Goal: Task Accomplishment & Management: Complete application form

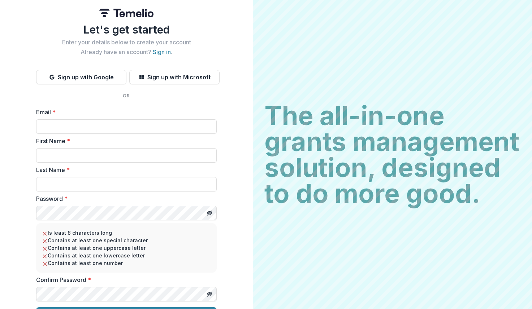
scroll to position [18, 0]
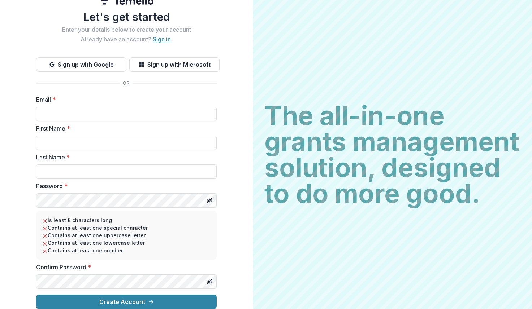
click at [161, 36] on link "Sign in" at bounding box center [162, 39] width 18 height 7
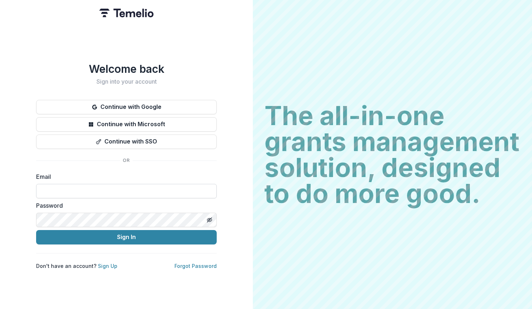
click at [82, 188] on input at bounding box center [126, 191] width 181 height 14
type input "**********"
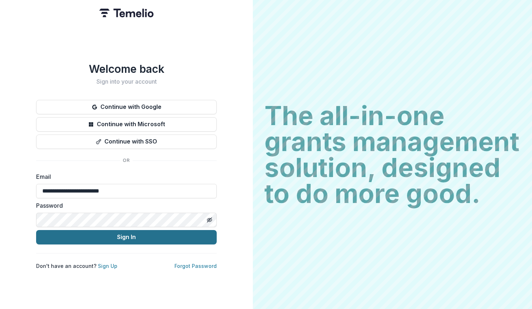
click at [179, 236] on button "Sign In" at bounding box center [126, 237] width 181 height 14
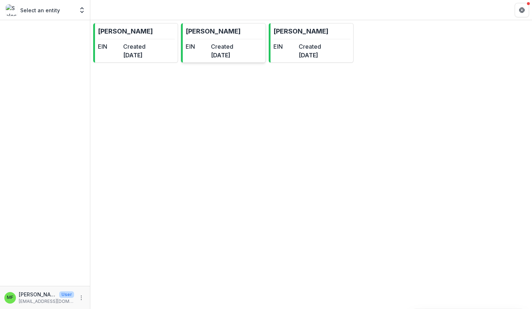
click at [233, 47] on dt "Created" at bounding box center [222, 46] width 22 height 9
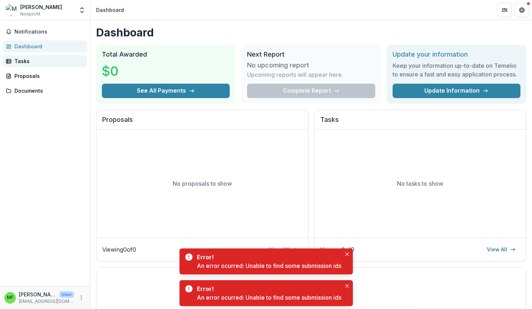
click at [47, 55] on link "Tasks" at bounding box center [45, 61] width 84 height 12
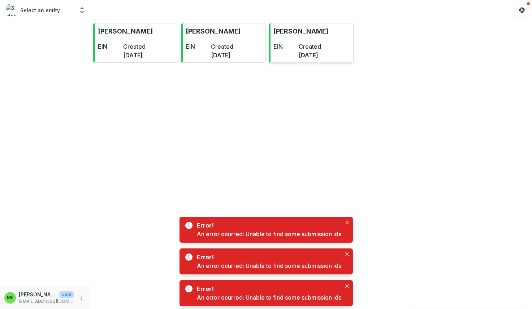
click at [313, 54] on dd "[DATE]" at bounding box center [310, 55] width 22 height 9
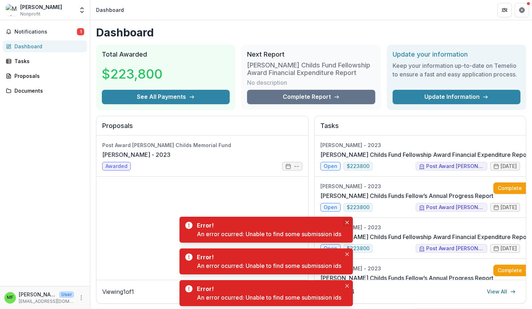
click at [347, 222] on icon "Close" at bounding box center [347, 223] width 4 height 4
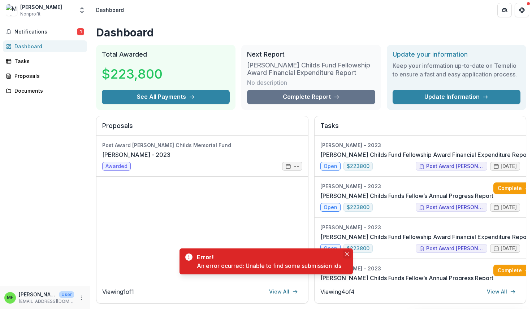
click at [346, 253] on icon "Close" at bounding box center [347, 255] width 4 height 4
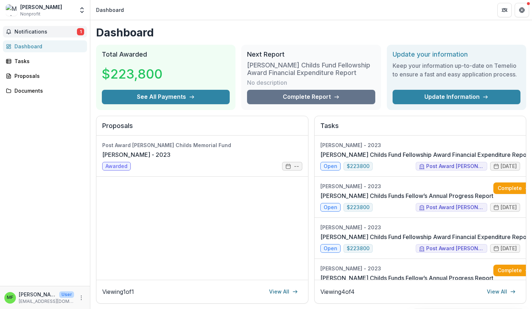
click at [44, 31] on span "Notifications" at bounding box center [45, 32] width 62 height 6
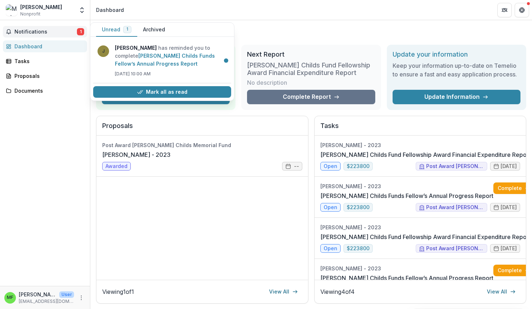
click at [35, 46] on div "Dashboard" at bounding box center [47, 47] width 67 height 8
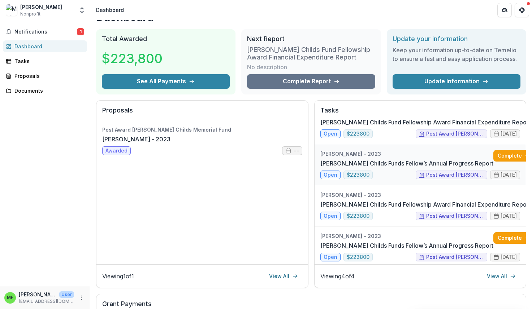
scroll to position [19, 0]
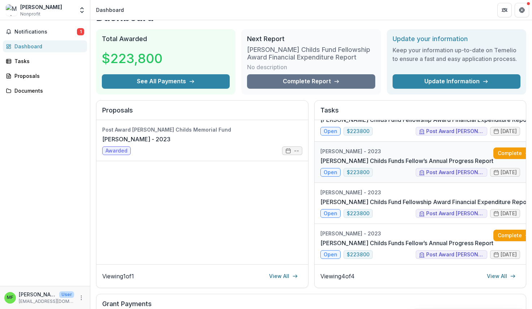
click at [373, 158] on link "[PERSON_NAME] Childs Funds Fellow’s Annual Progress Report" at bounding box center [406, 161] width 173 height 9
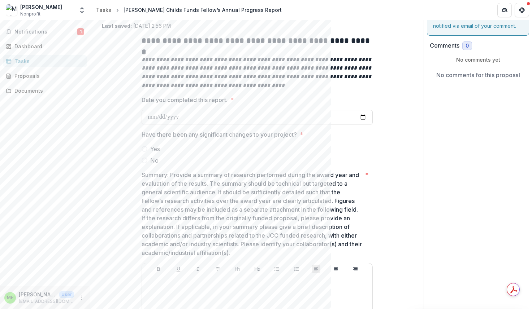
scroll to position [43, 0]
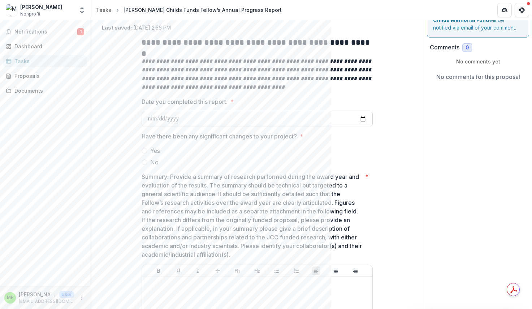
click at [307, 120] on input "Date you completed this report. *" at bounding box center [257, 119] width 231 height 14
click at [256, 165] on label "No" at bounding box center [257, 162] width 231 height 9
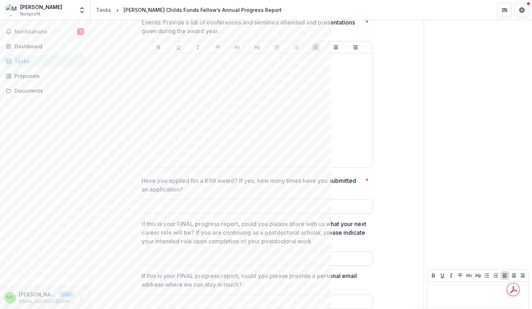
scroll to position [912, 0]
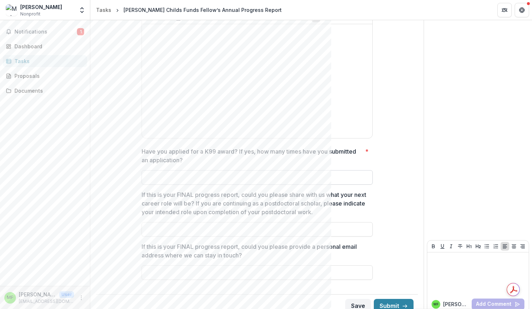
click at [213, 170] on input "Have you applied for a K99 award? If yes, how many times have you submitted an …" at bounding box center [257, 177] width 231 height 14
type input "**"
click at [223, 222] on input "If this is your FINAL progress report, could you please share with us what your…" at bounding box center [257, 229] width 231 height 14
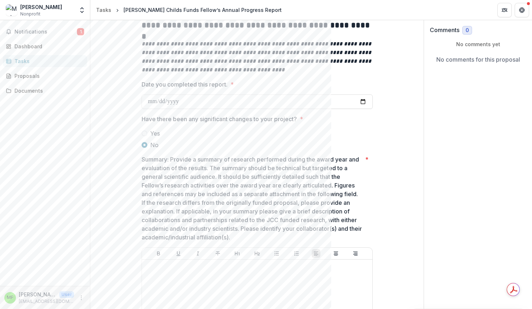
scroll to position [61, 0]
